Goal: Task Accomplishment & Management: Manage account settings

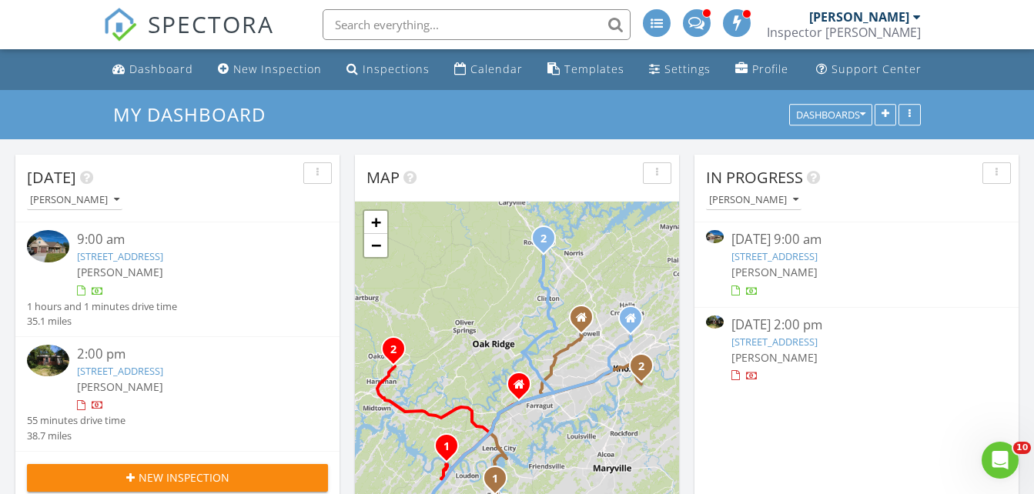
click at [803, 256] on link "107 Chahyga Way, Loudon, TN 37774" at bounding box center [775, 256] width 86 height 14
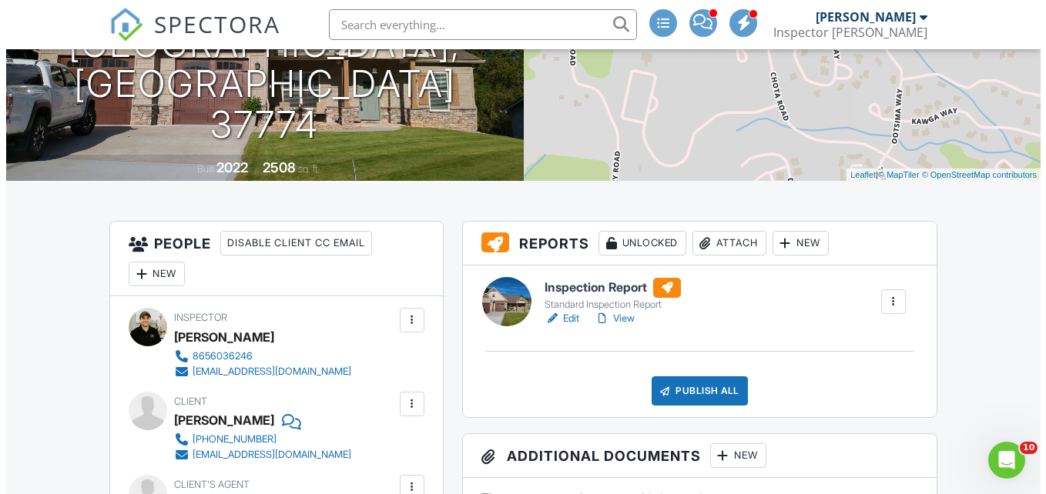
scroll to position [231, 0]
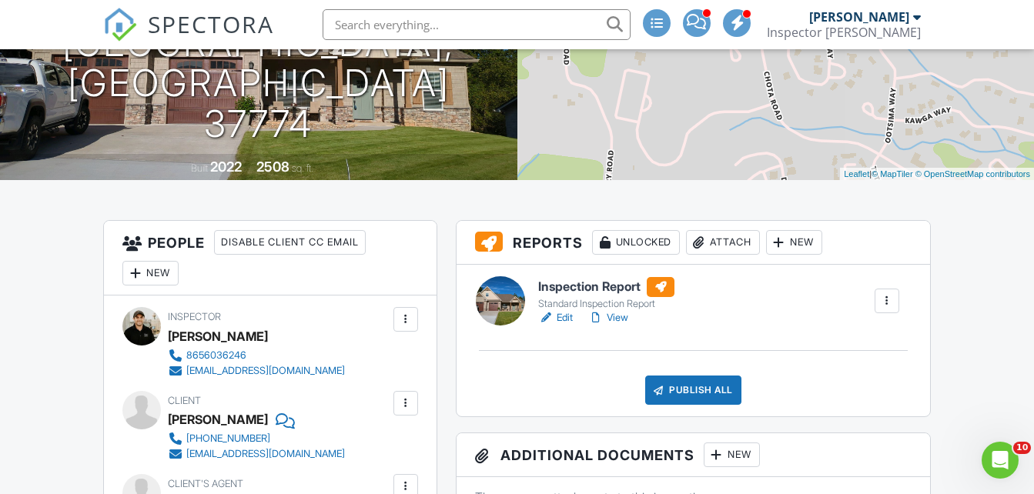
click at [726, 249] on div "Attach" at bounding box center [723, 242] width 74 height 25
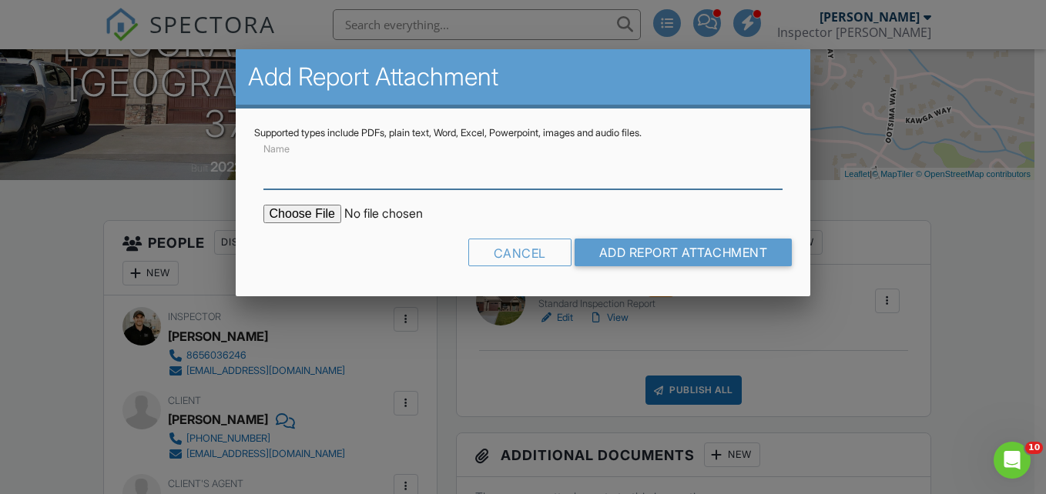
click at [328, 186] on input "Name" at bounding box center [523, 171] width 520 height 38
click at [328, 178] on input "Name" at bounding box center [523, 171] width 520 height 38
type input "w"
type input "WDO Letter"
click at [320, 214] on input "file" at bounding box center [394, 214] width 262 height 18
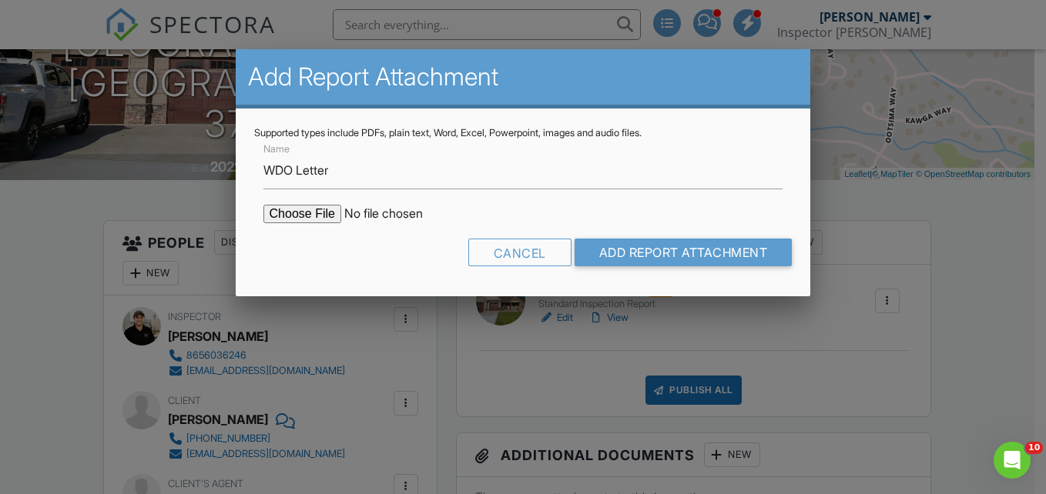
type input "C:\fakepath\107 Chahyga Way-WDO Letter.pdf"
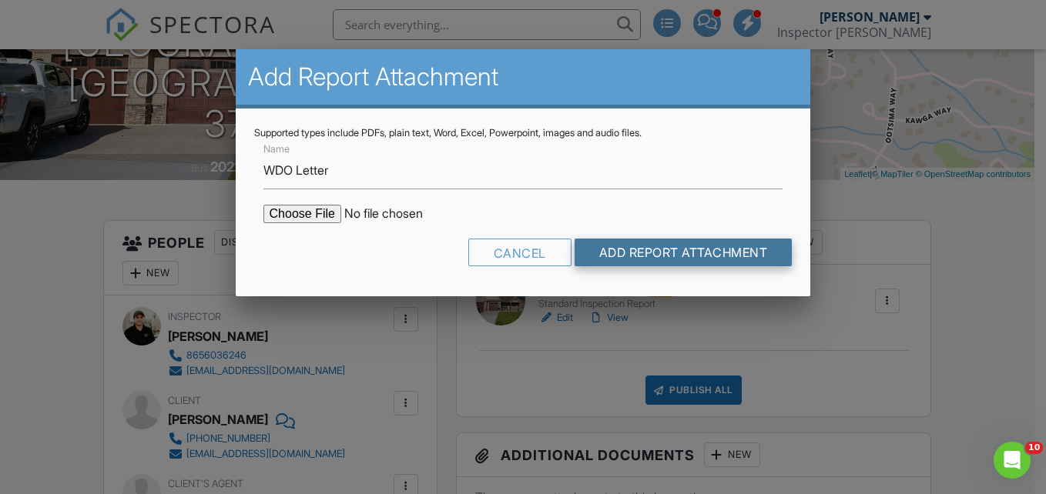
click at [634, 250] on input "Add Report Attachment" at bounding box center [683, 253] width 218 height 28
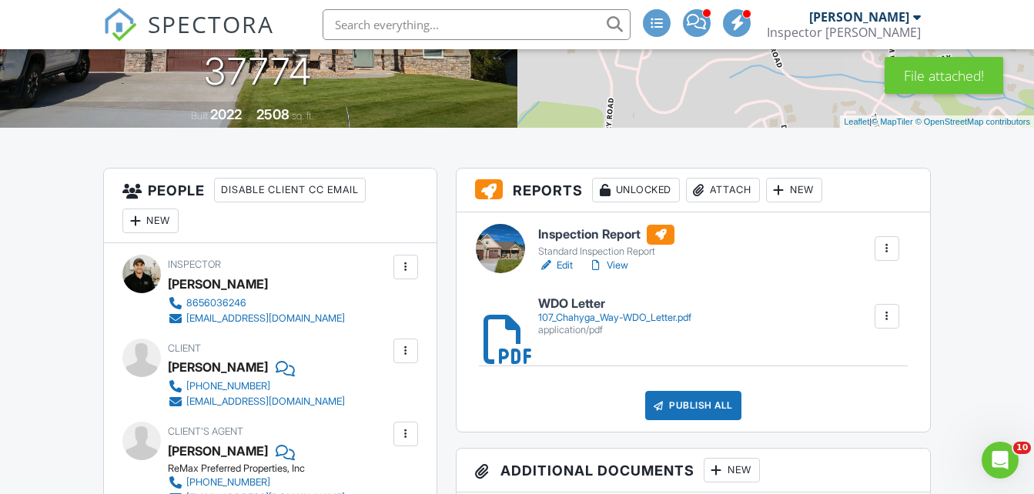
scroll to position [308, 0]
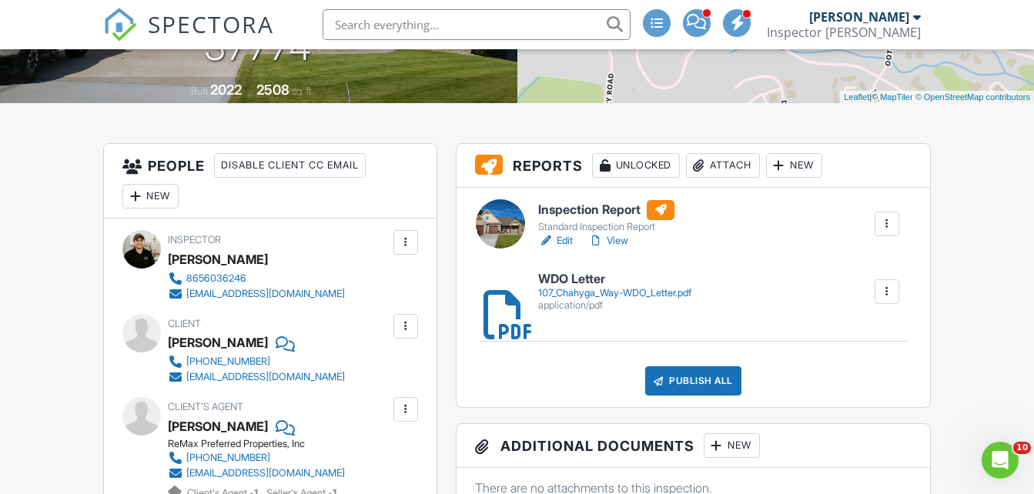
click at [562, 241] on link "Edit" at bounding box center [555, 240] width 35 height 15
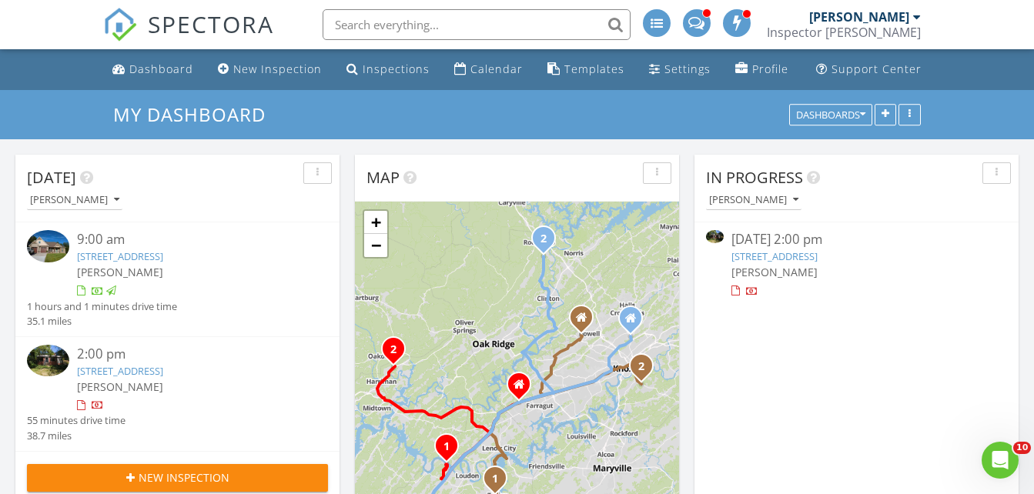
click at [163, 370] on link "[STREET_ADDRESS]" at bounding box center [120, 371] width 86 height 14
